Goal: Find specific page/section: Find specific page/section

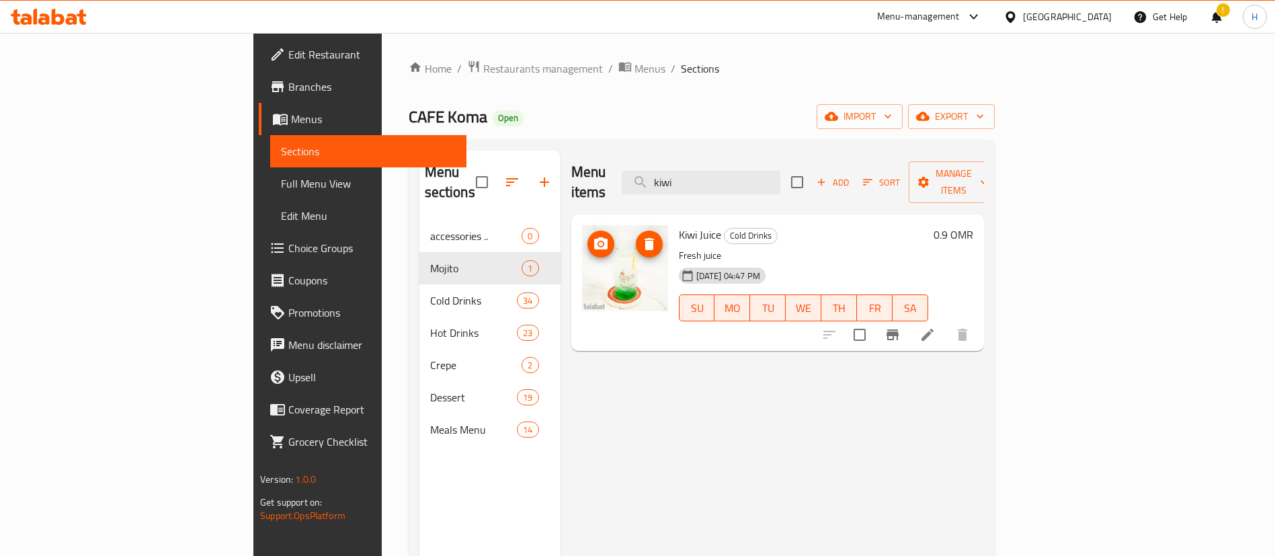
click at [582, 262] on img at bounding box center [625, 268] width 86 height 86
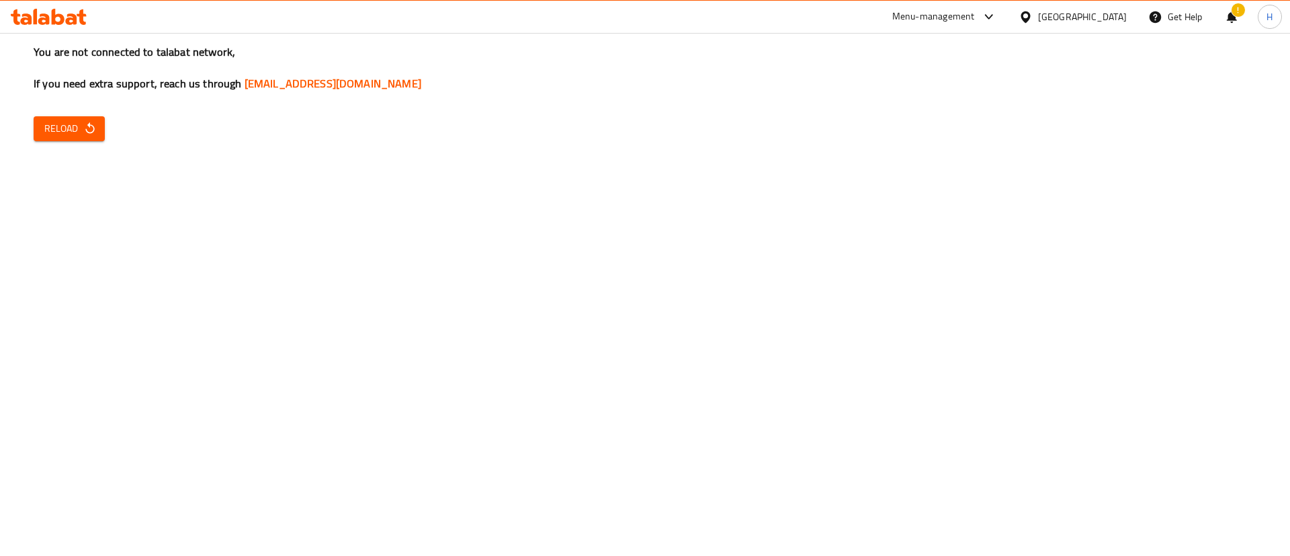
click at [775, 162] on div "You are not connected to talabat network, If you need extra support, reach us t…" at bounding box center [645, 278] width 1290 height 556
